Goal: Transaction & Acquisition: Book appointment/travel/reservation

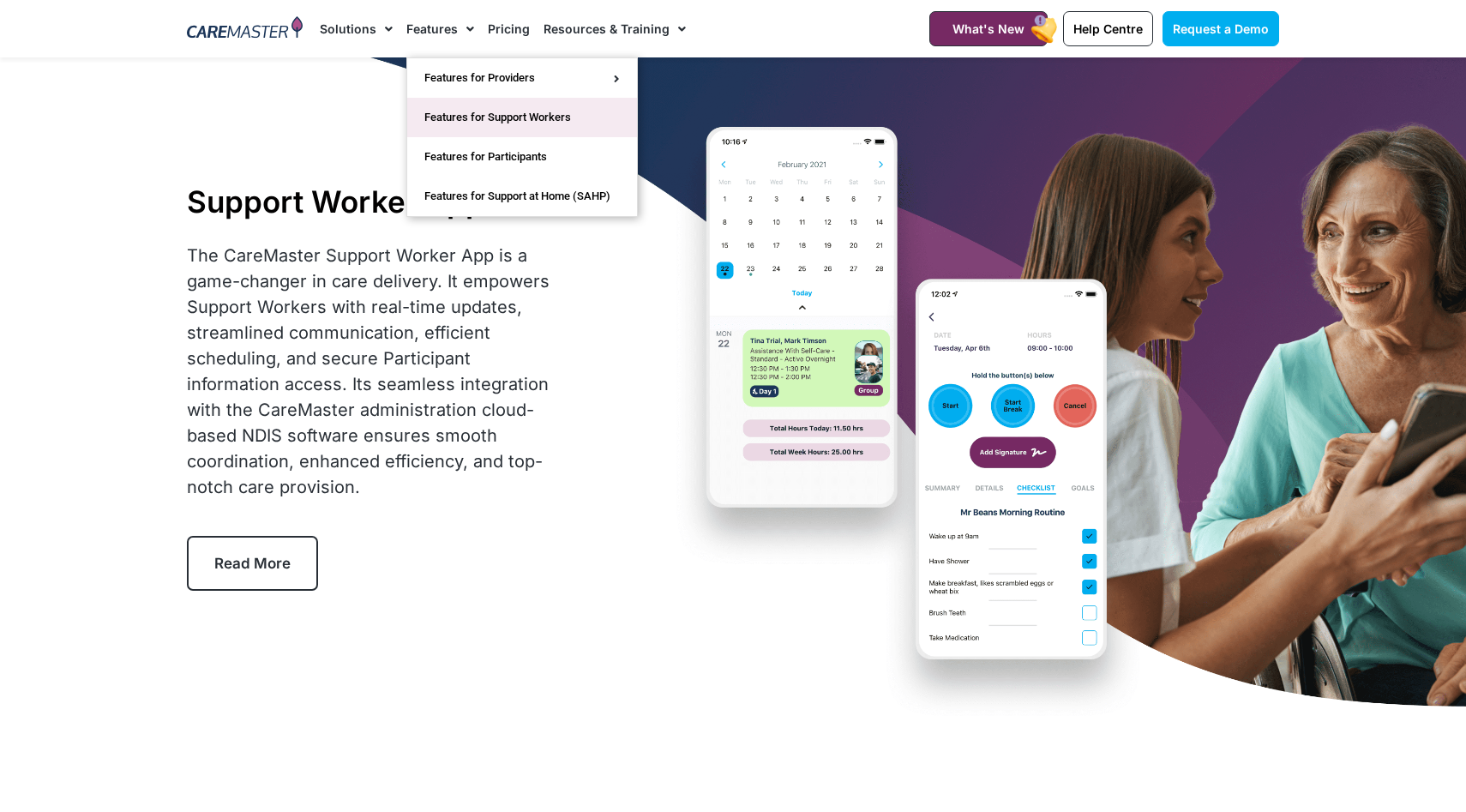
click at [528, 118] on link "Features for Support Workers" at bounding box center [522, 117] width 230 height 40
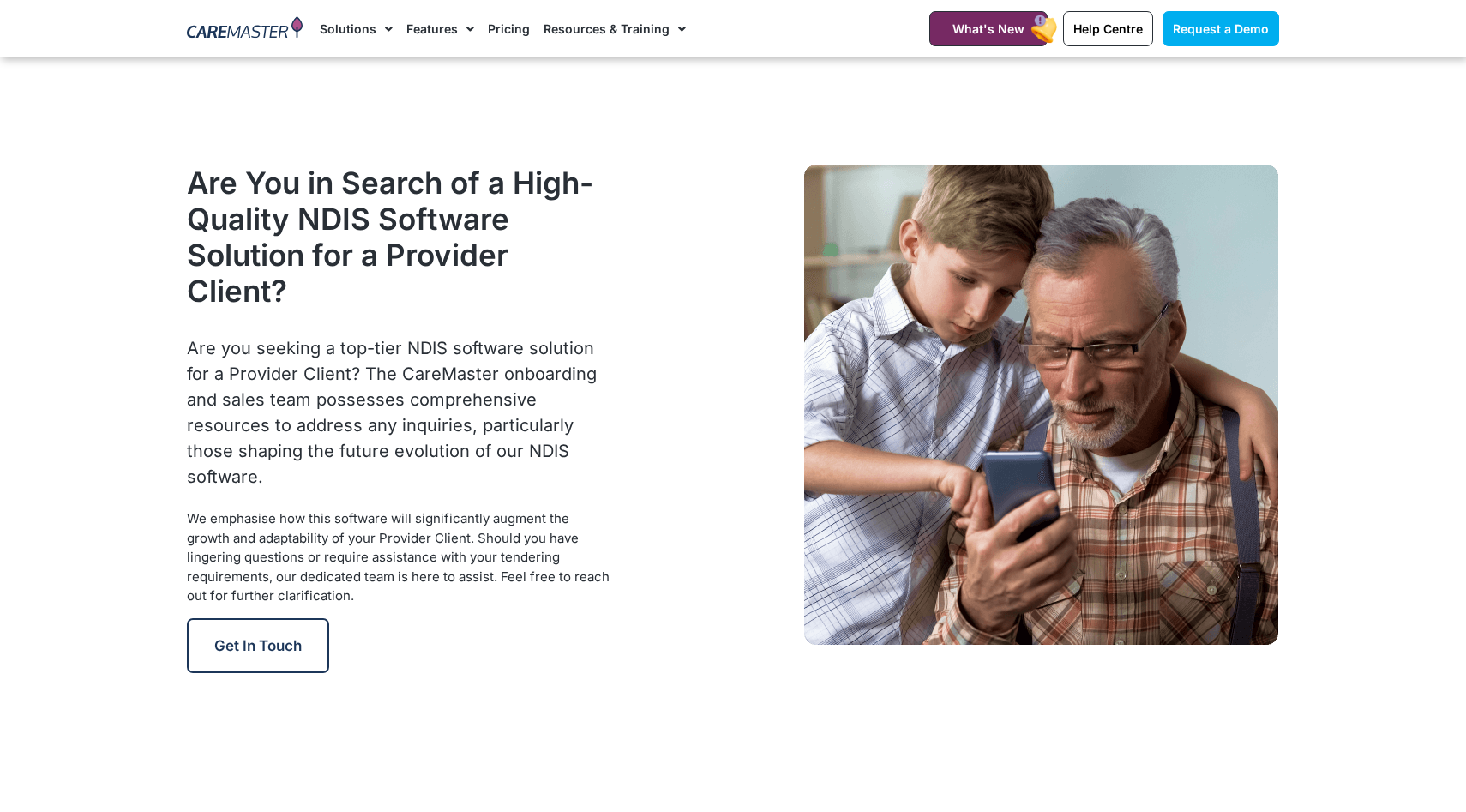
scroll to position [2179, 0]
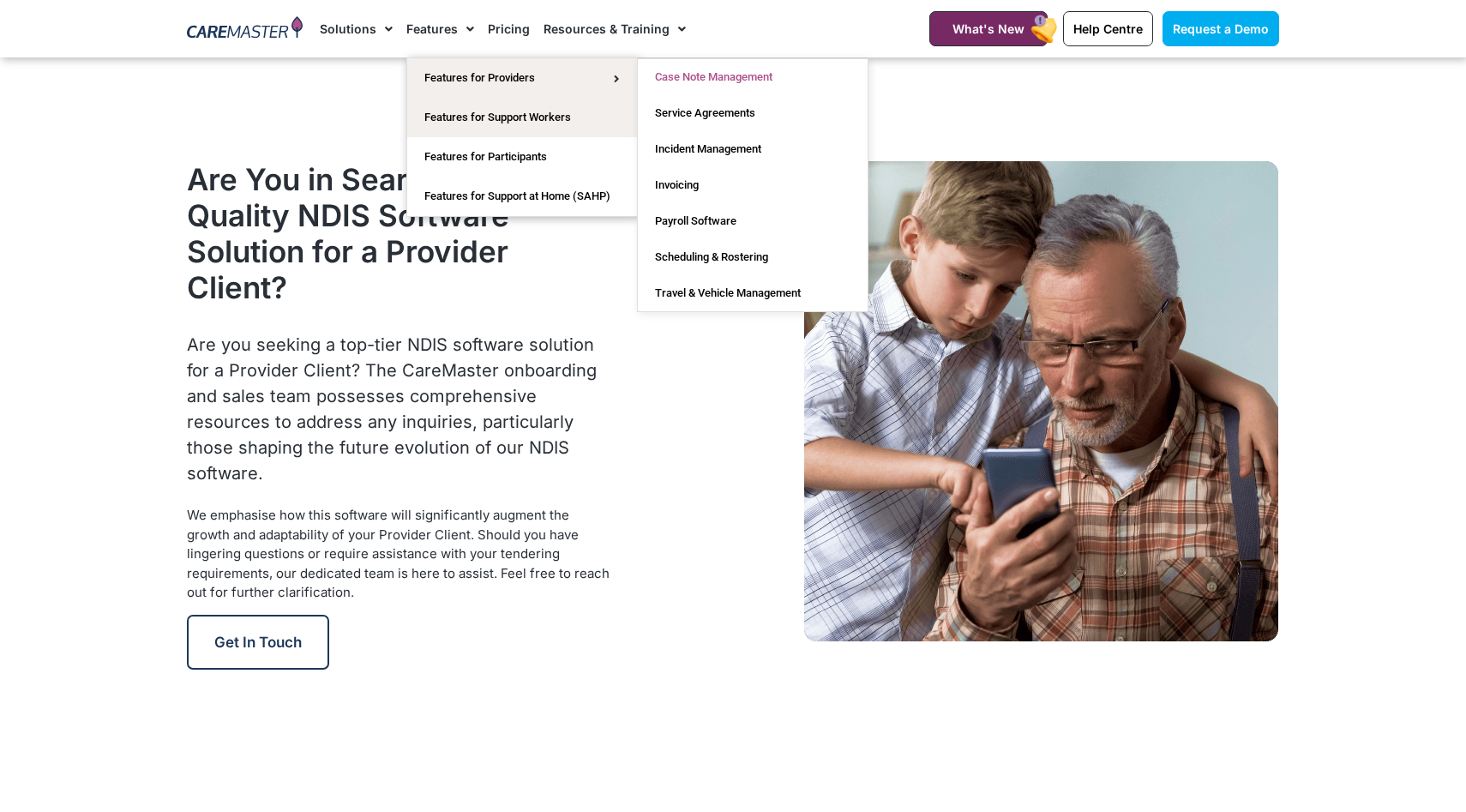
click at [702, 80] on link "Case Note Management" at bounding box center [753, 77] width 230 height 36
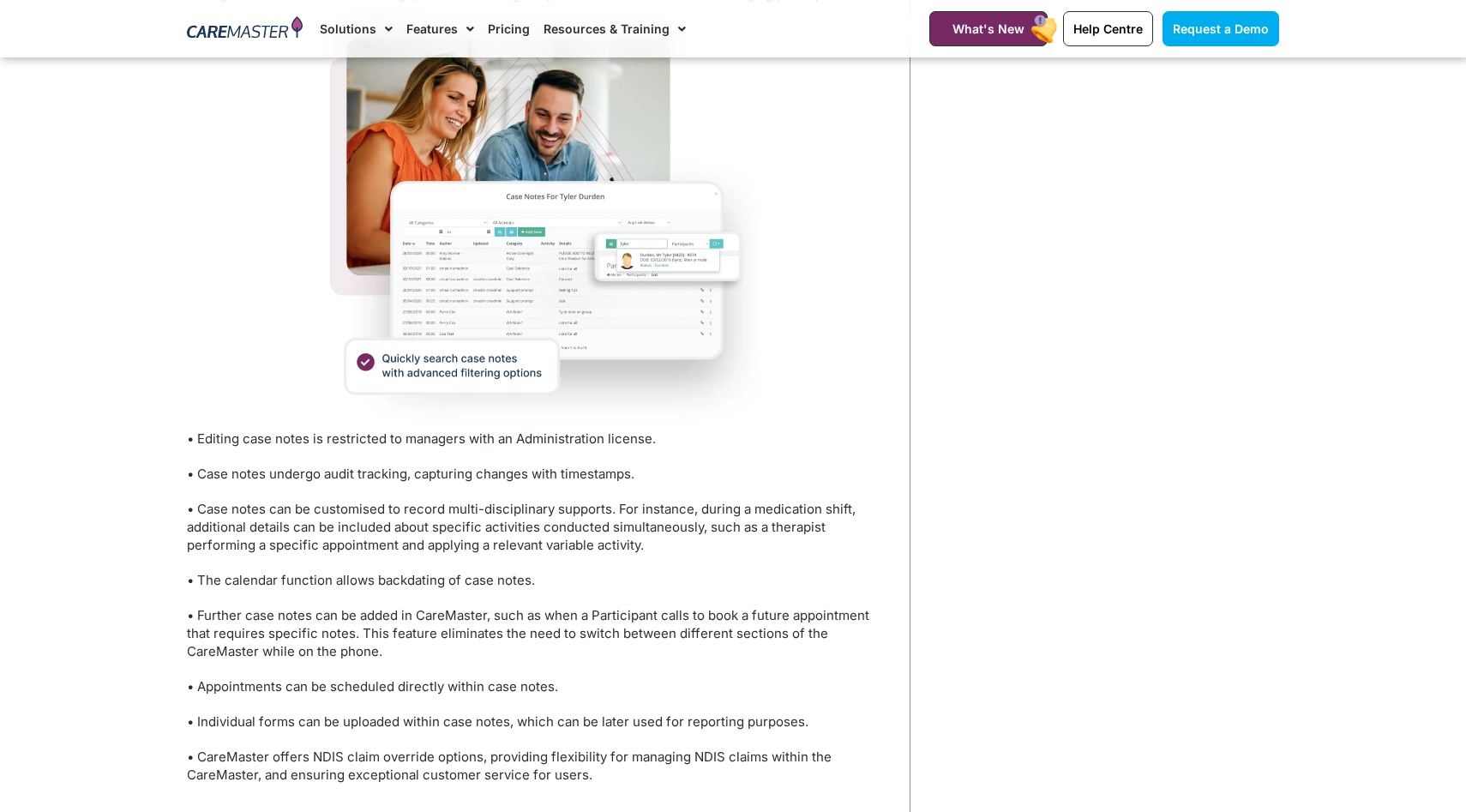
scroll to position [1530, 0]
click at [495, 32] on link "Pricing" at bounding box center [509, 28] width 42 height 57
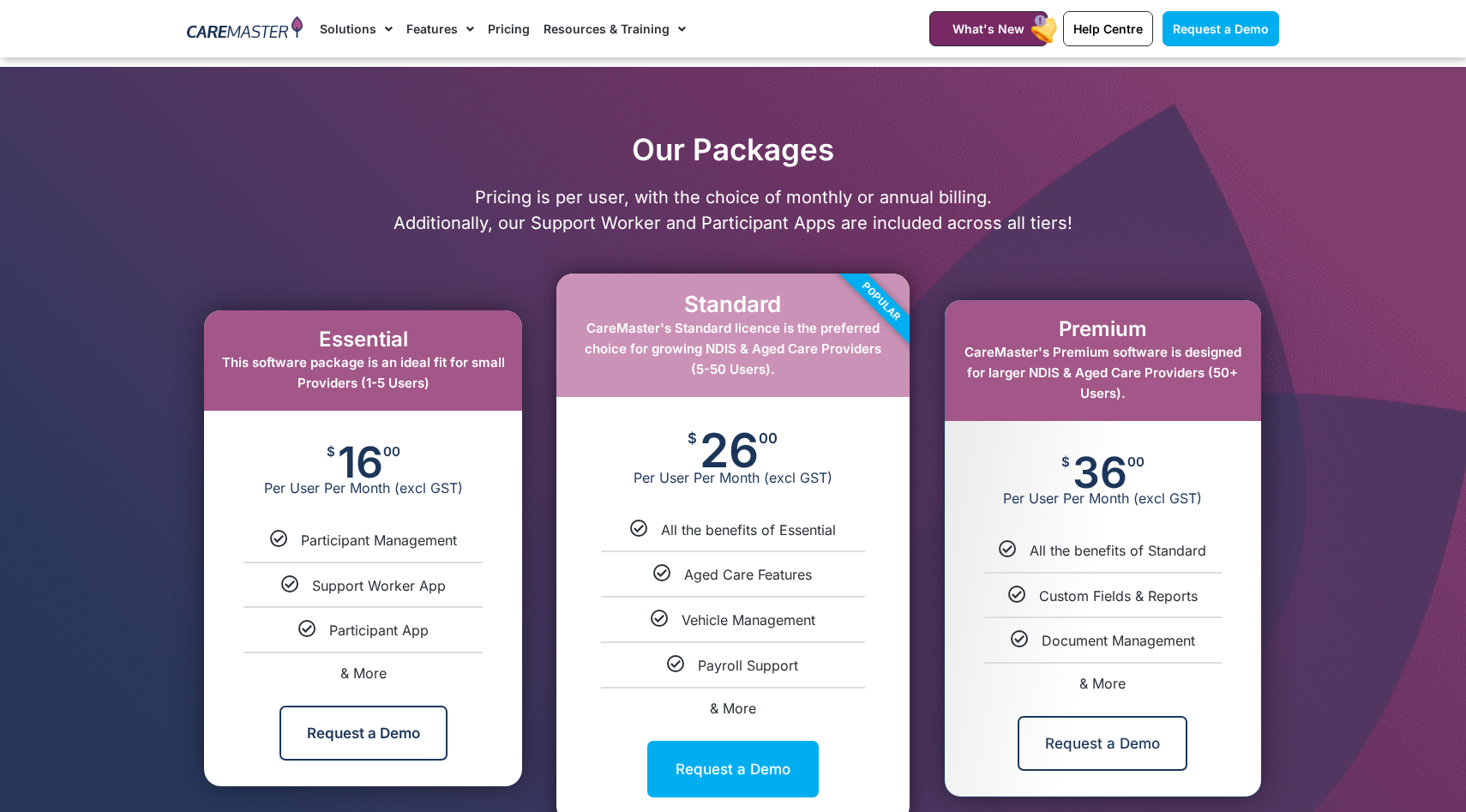
scroll to position [734, 0]
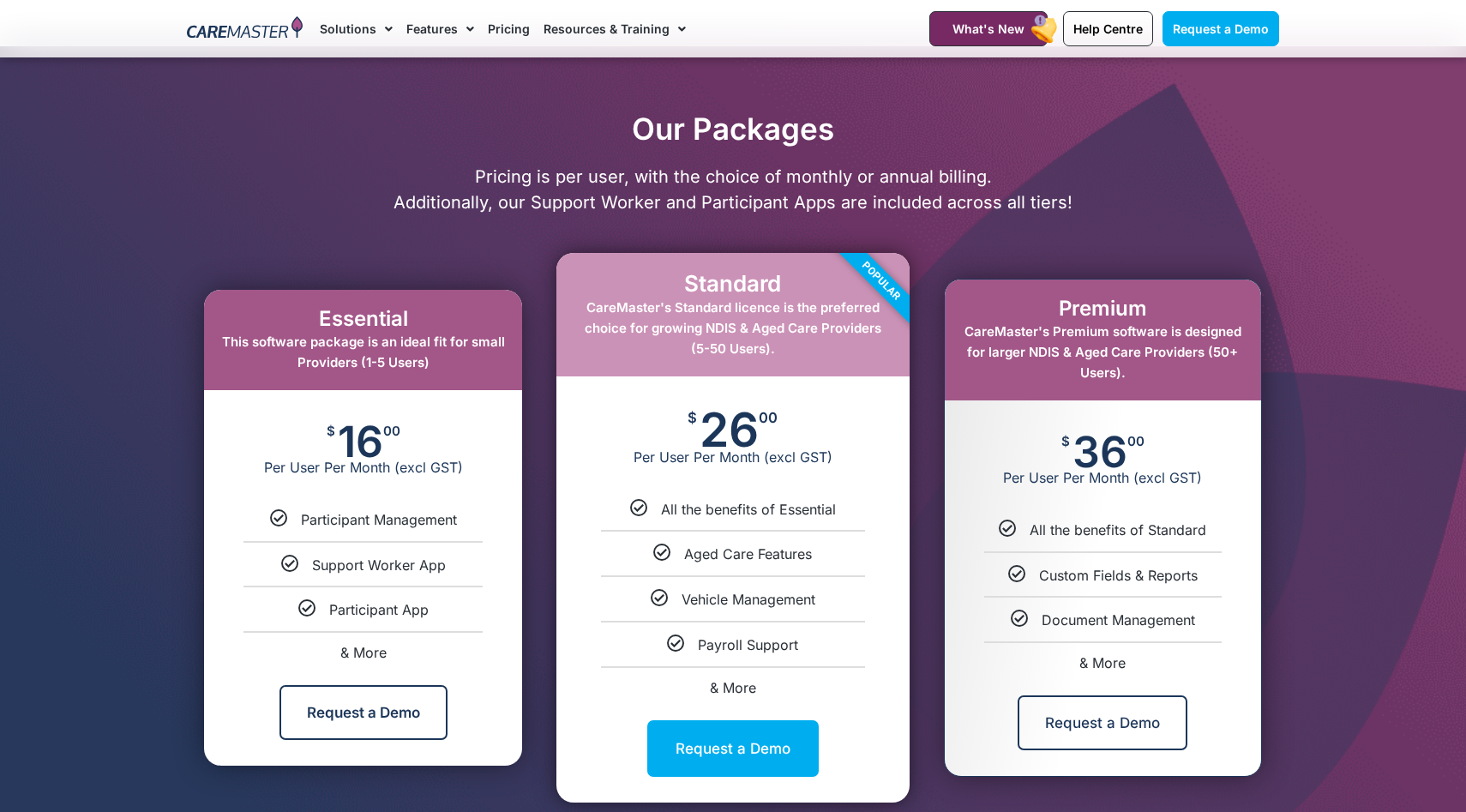
click at [352, 653] on span "& More" at bounding box center [364, 652] width 46 height 17
select select "***"
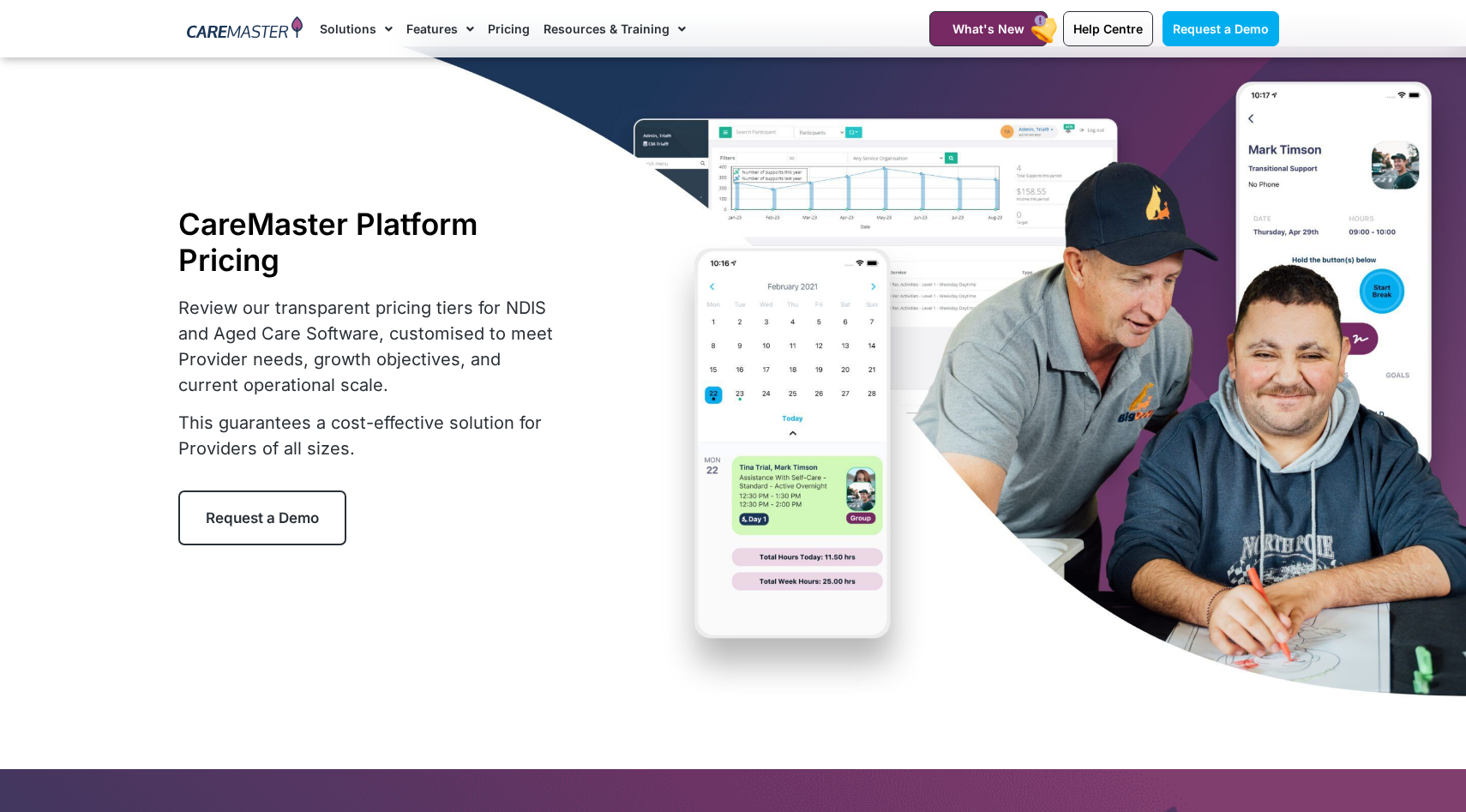
scroll to position [0, 0]
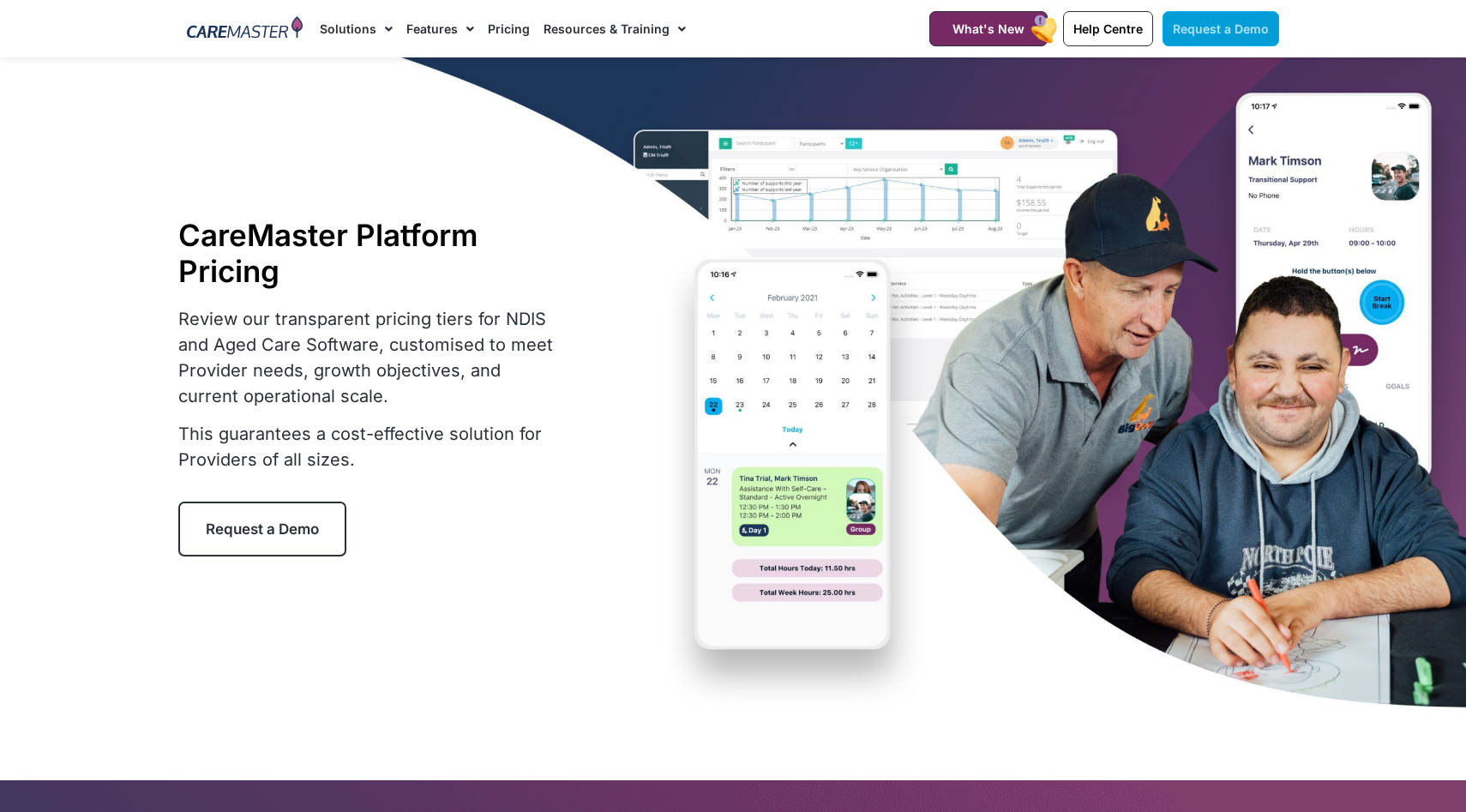
click at [1207, 30] on span "Request a Demo" at bounding box center [1221, 28] width 96 height 14
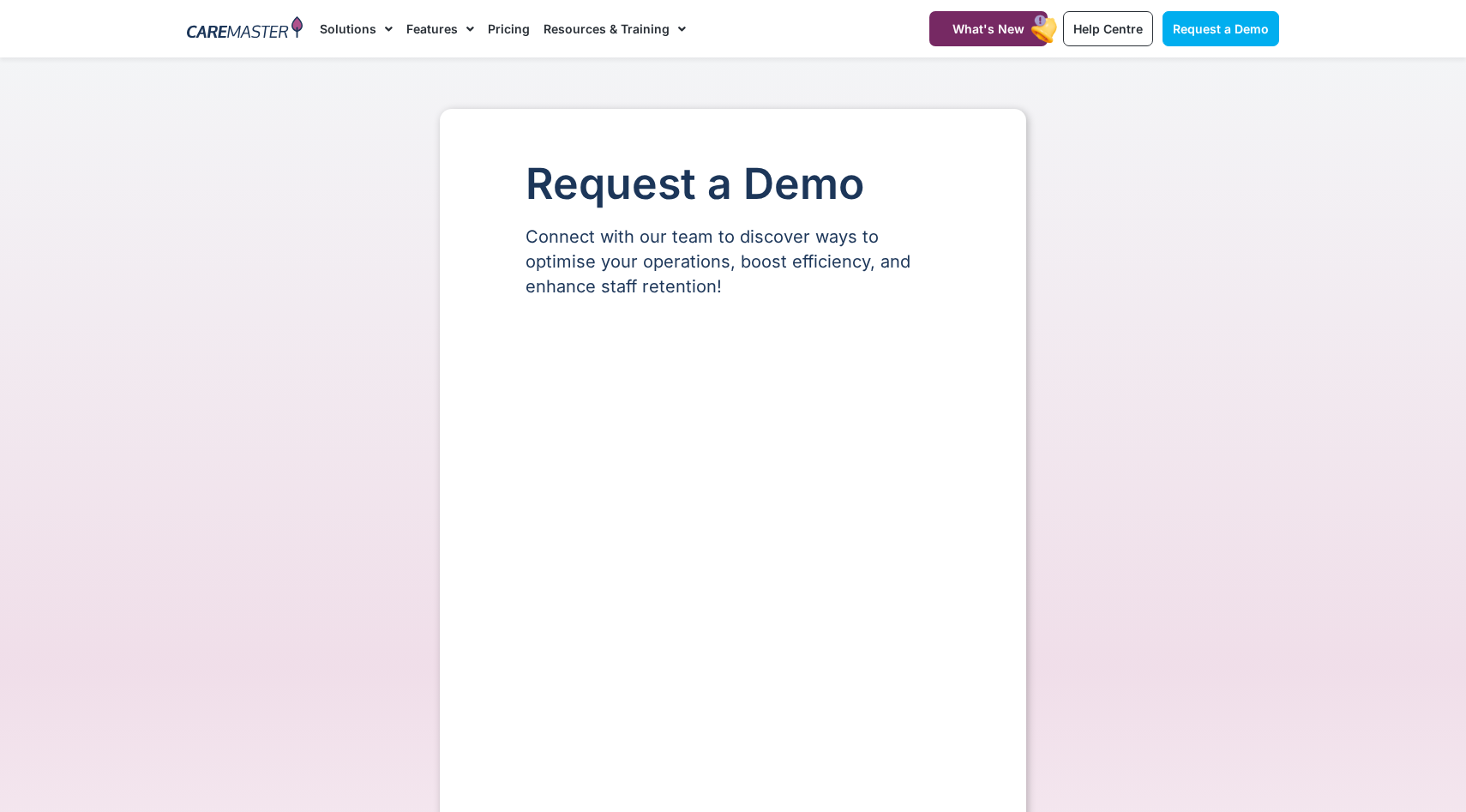
select select "**"
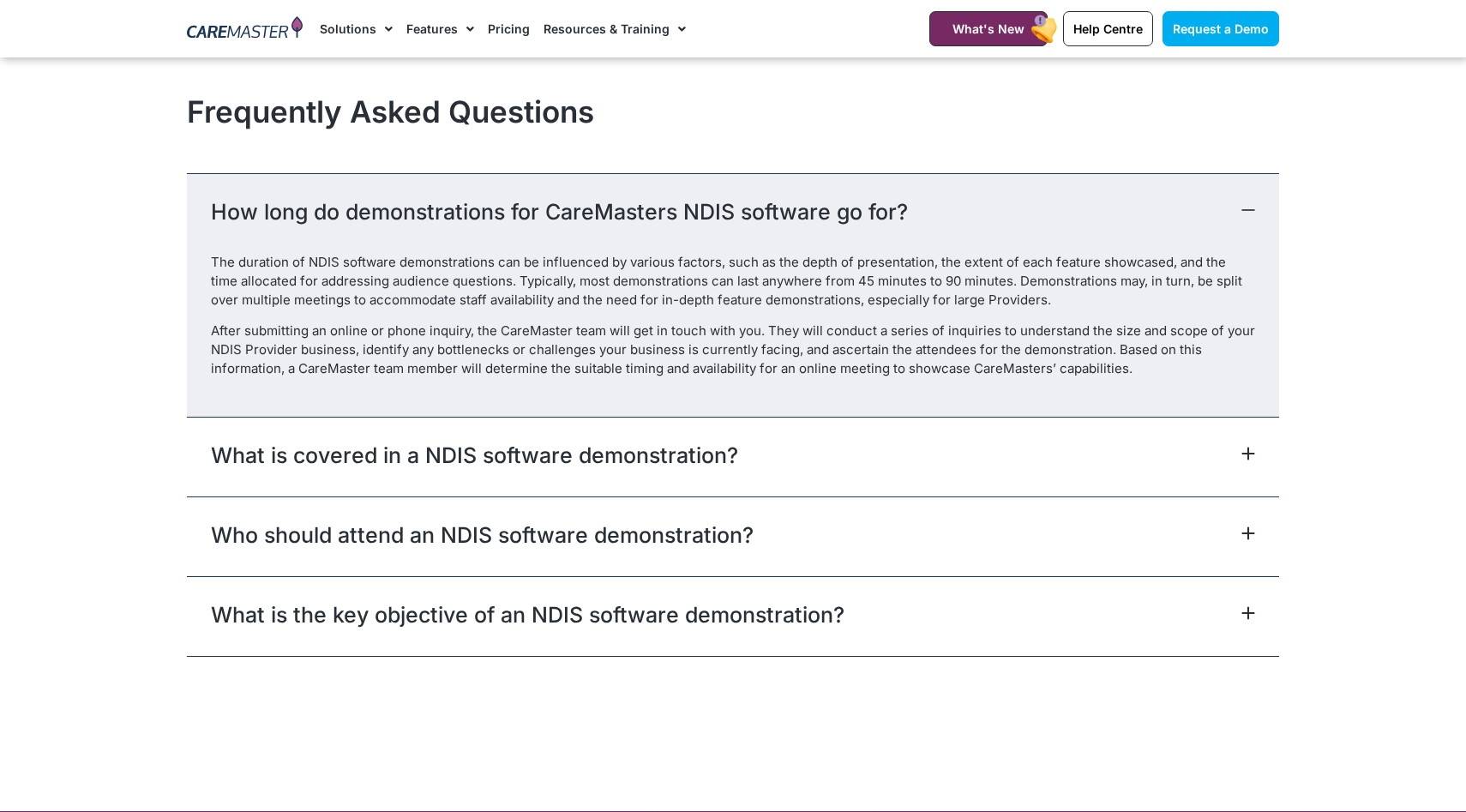
scroll to position [2075, 0]
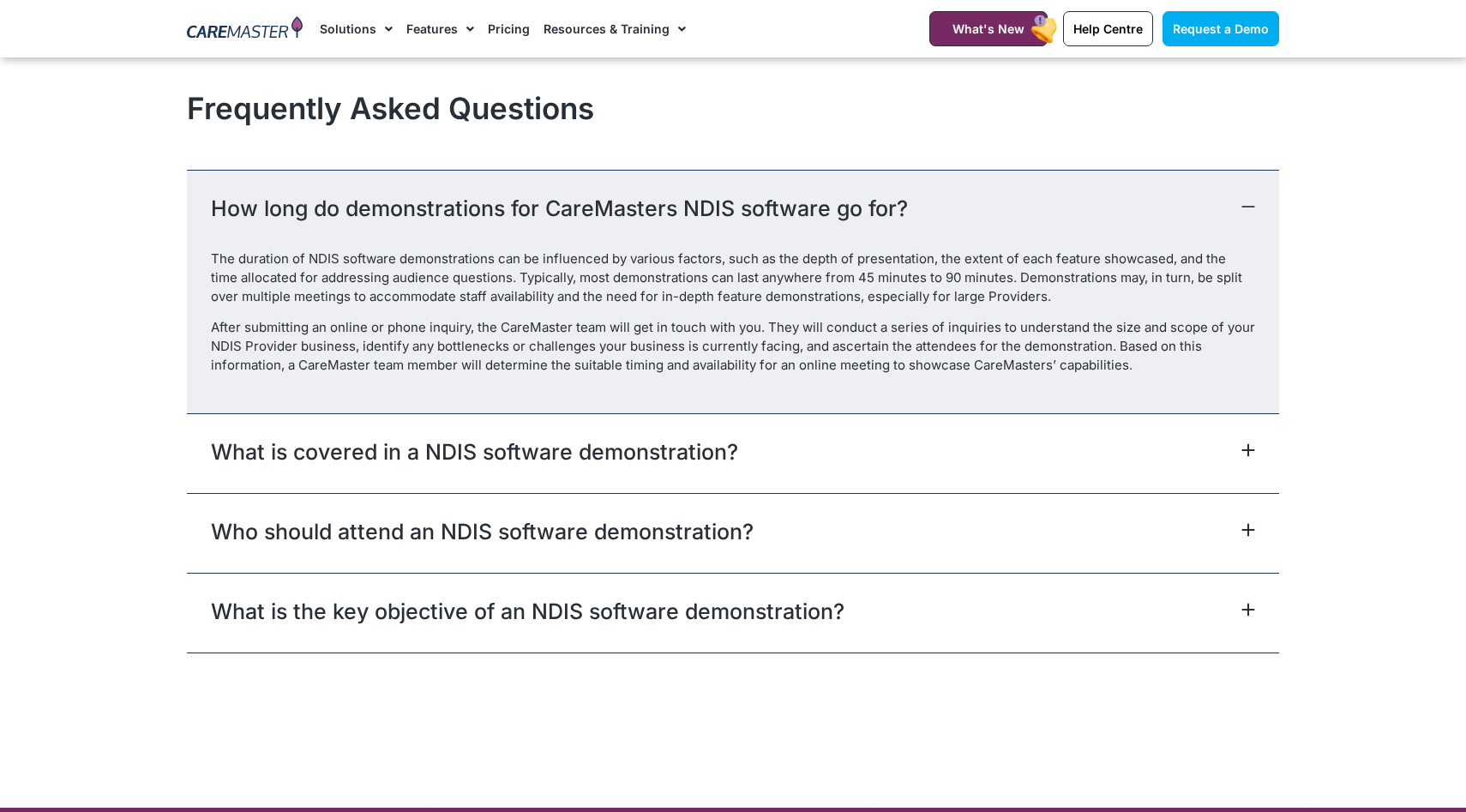
click at [725, 442] on link "What is covered in a NDIS software demonstration?" at bounding box center [474, 451] width 527 height 31
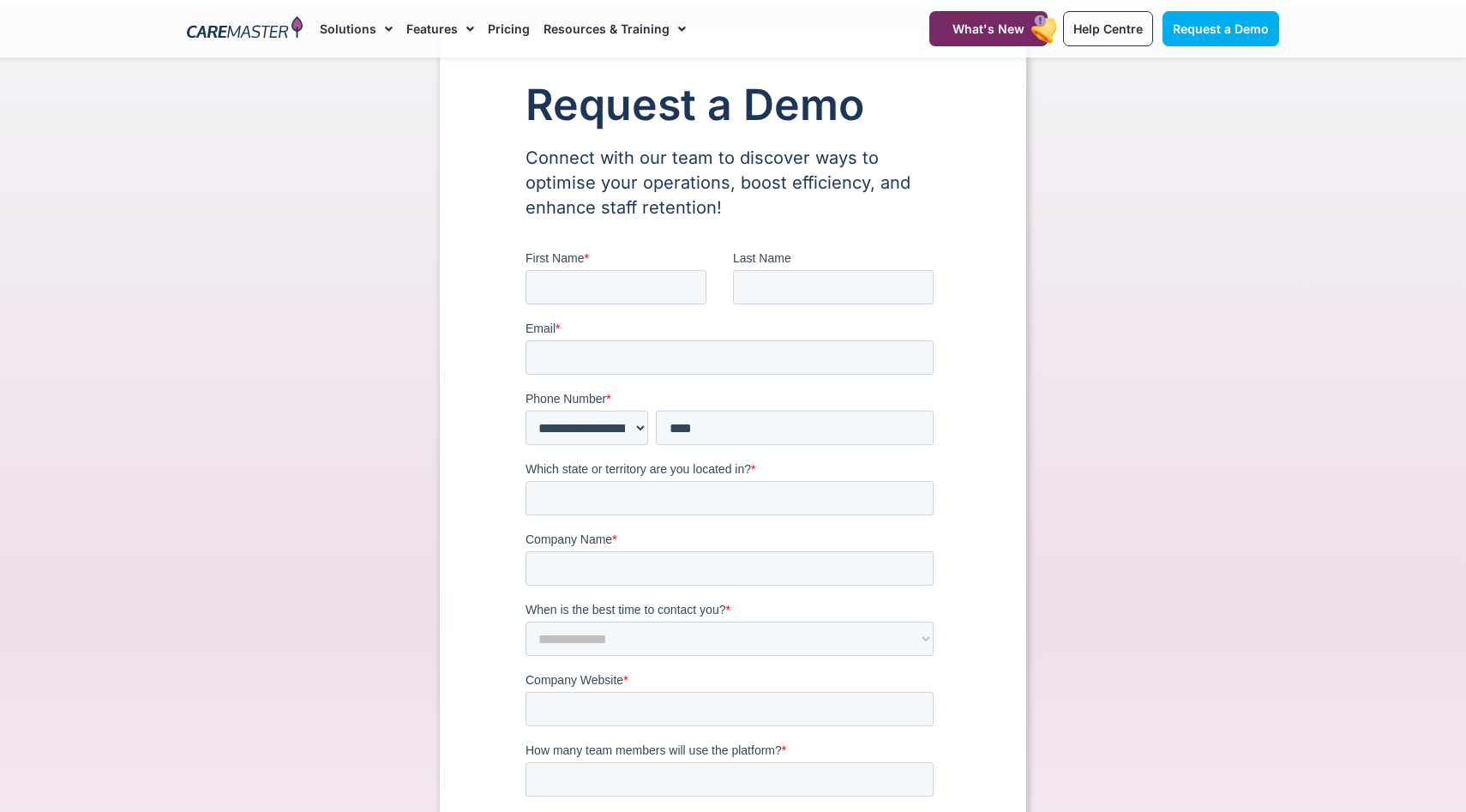
scroll to position [0, 0]
